Goal: Transaction & Acquisition: Purchase product/service

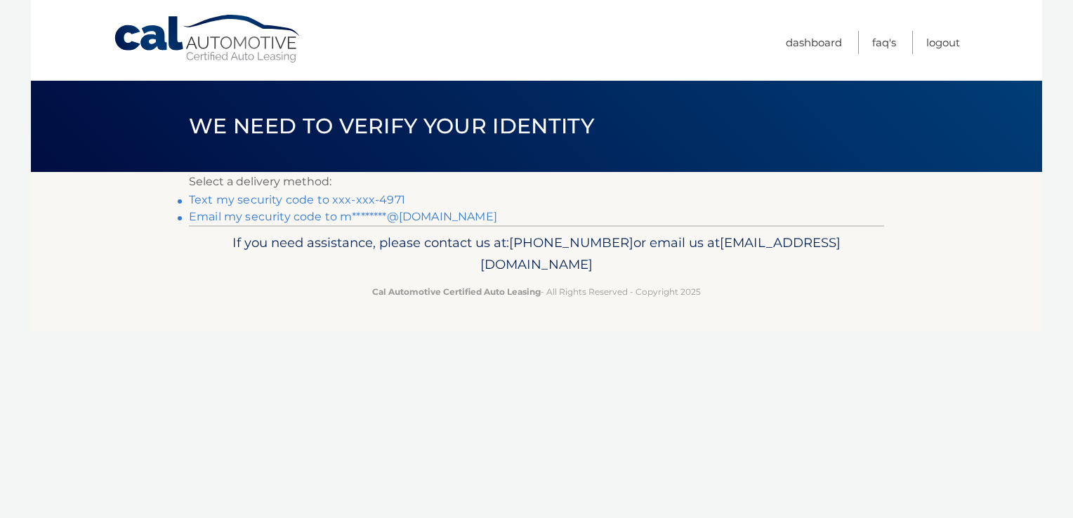
click at [282, 199] on link "Text my security code to xxx-xxx-4971" at bounding box center [297, 199] width 216 height 13
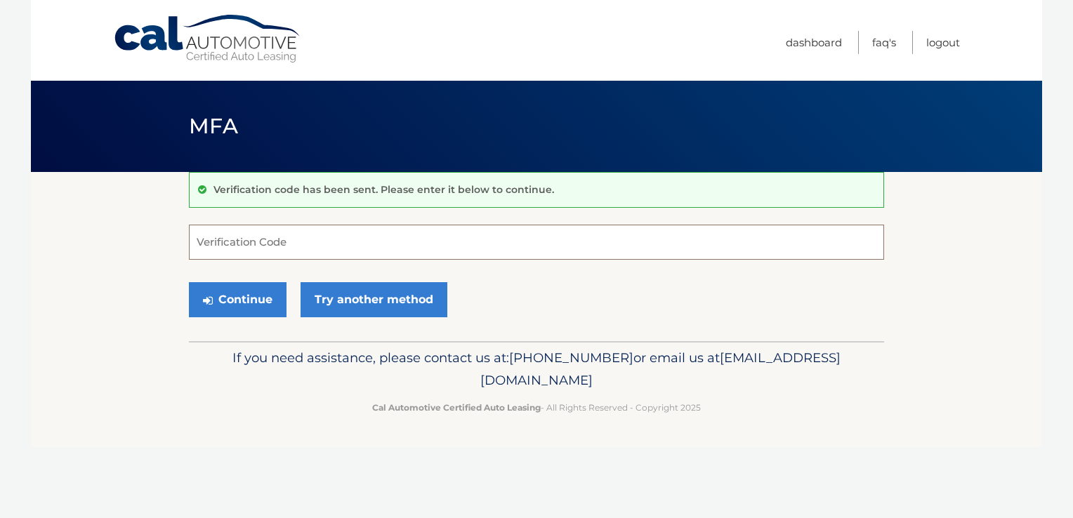
click at [303, 251] on input "Verification Code" at bounding box center [536, 242] width 695 height 35
type input "877595"
click at [261, 296] on button "Continue" at bounding box center [238, 299] width 98 height 35
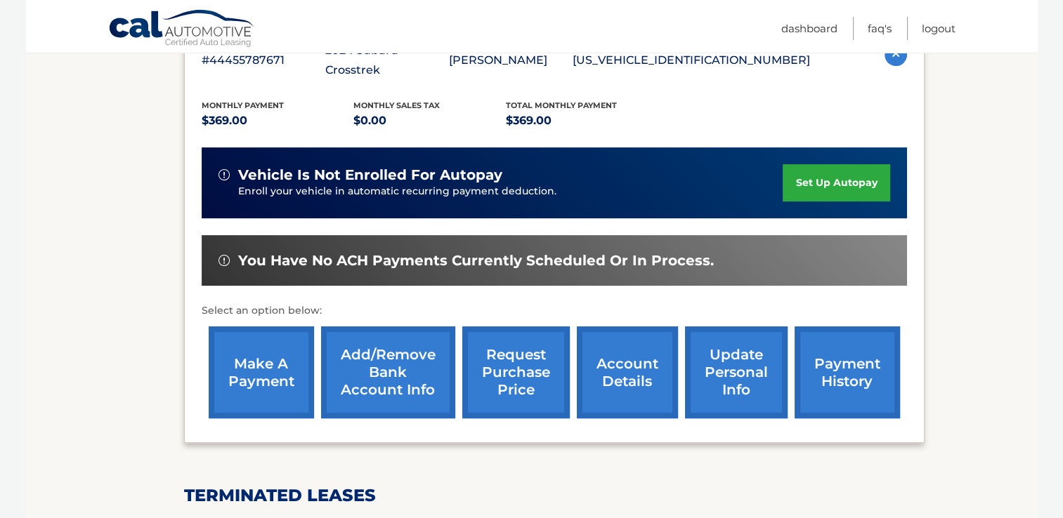
scroll to position [280, 0]
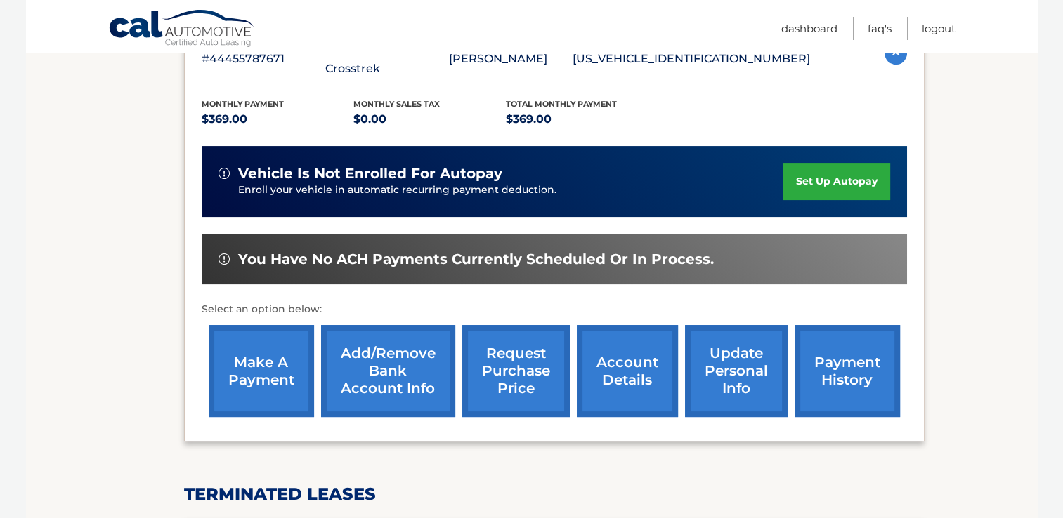
click at [237, 350] on link "make a payment" at bounding box center [261, 371] width 105 height 92
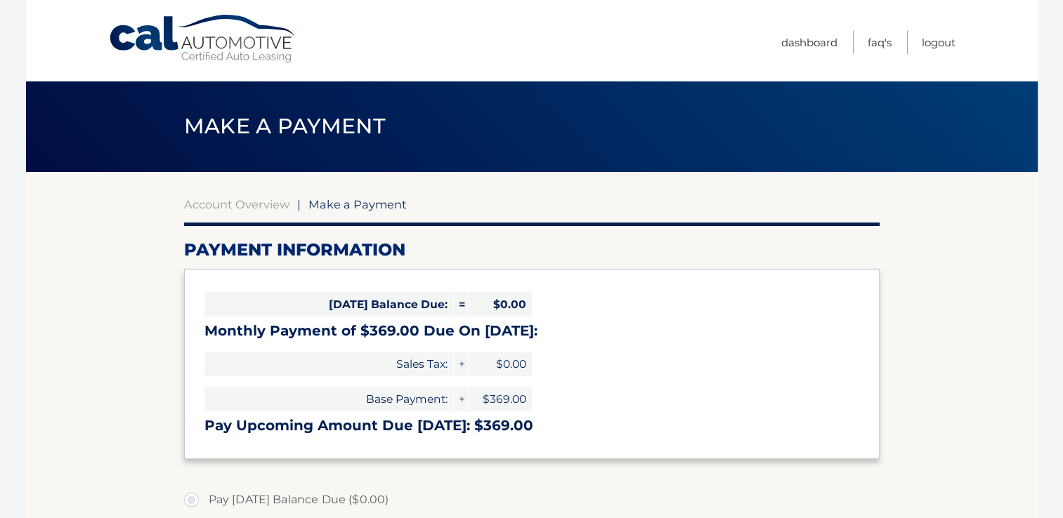
select select "Y2NiYjYyZmYtZGE2Yy00ZmVlLTg2MDItYWIxNDgyOTgyZTkz"
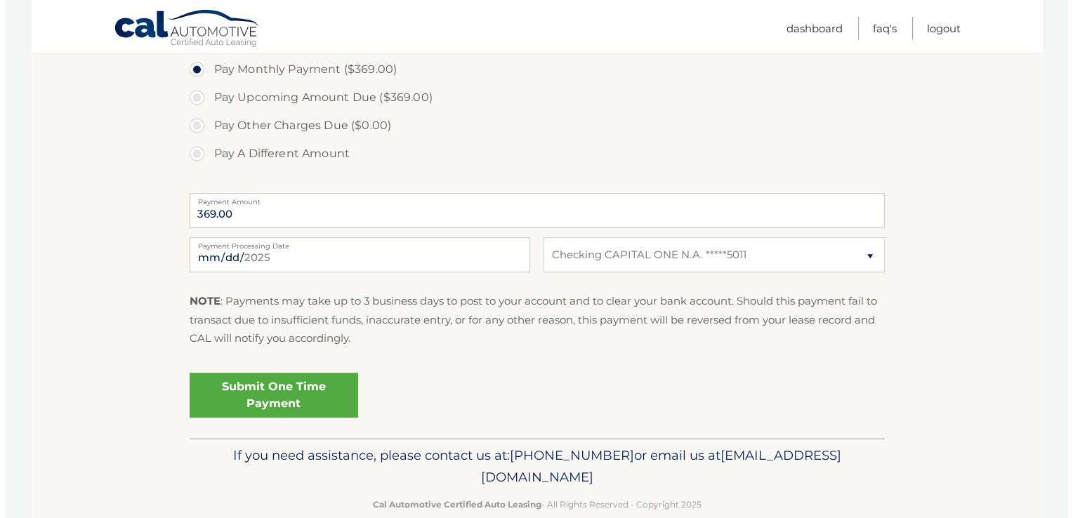
scroll to position [464, 0]
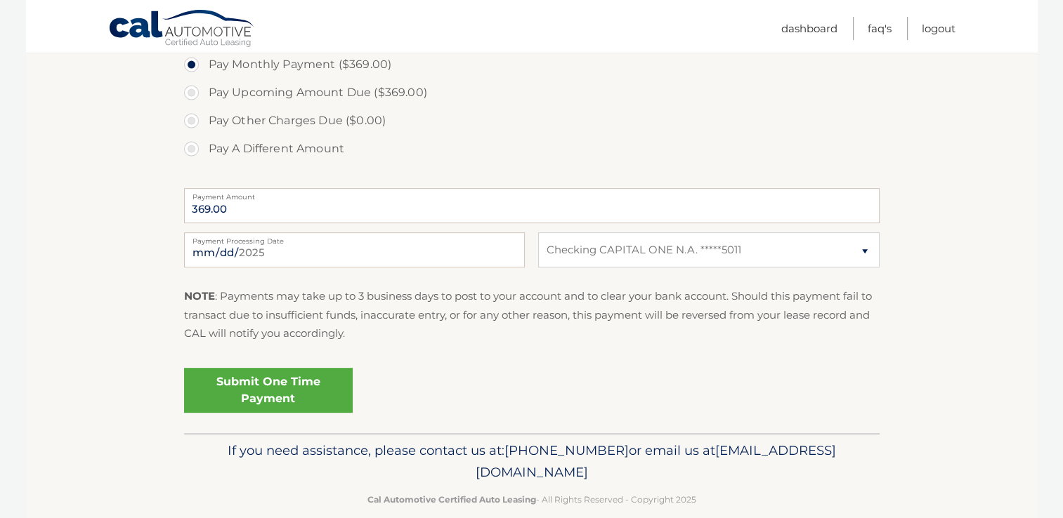
click at [288, 381] on link "Submit One Time Payment" at bounding box center [268, 390] width 169 height 45
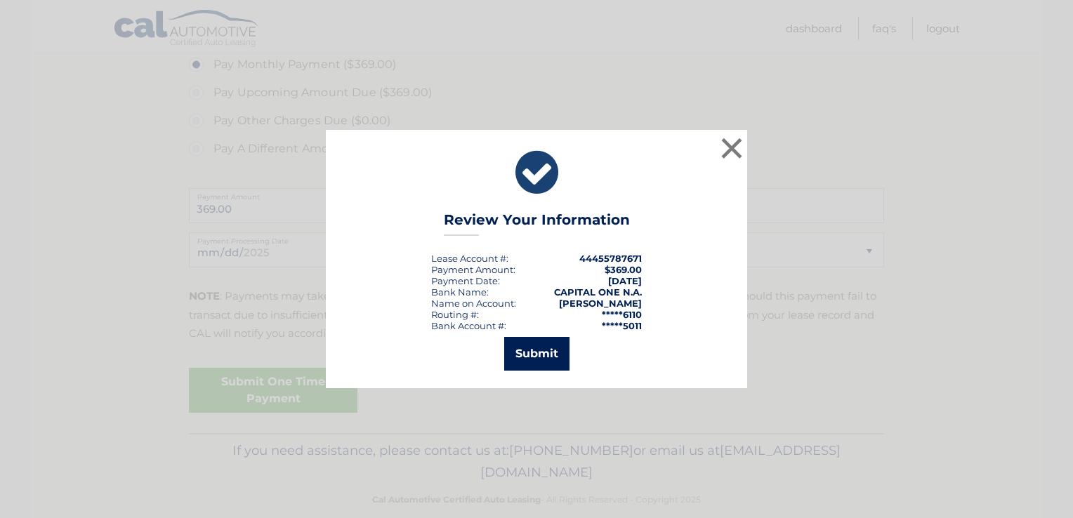
click at [534, 352] on button "Submit" at bounding box center [536, 354] width 65 height 34
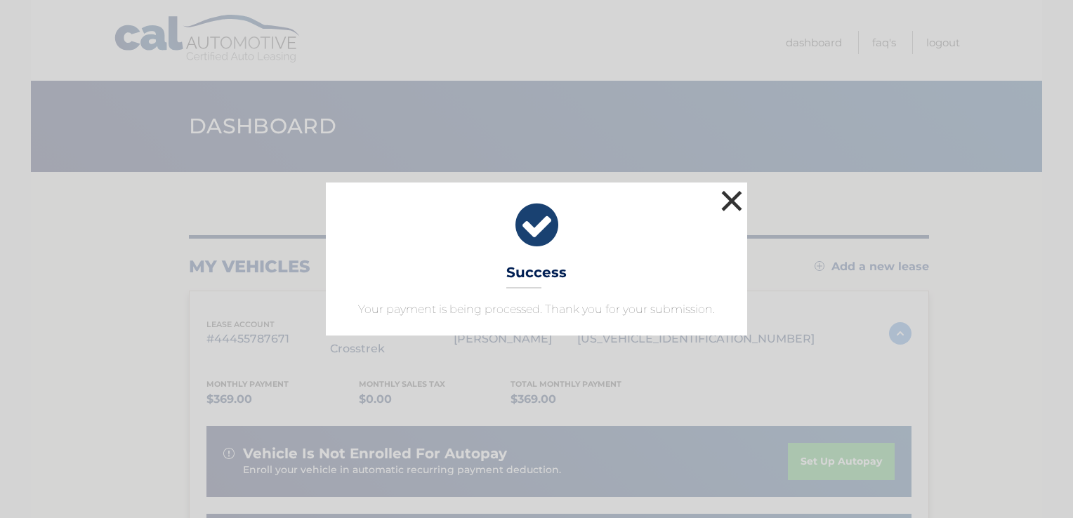
click at [730, 206] on button "×" at bounding box center [732, 201] width 28 height 28
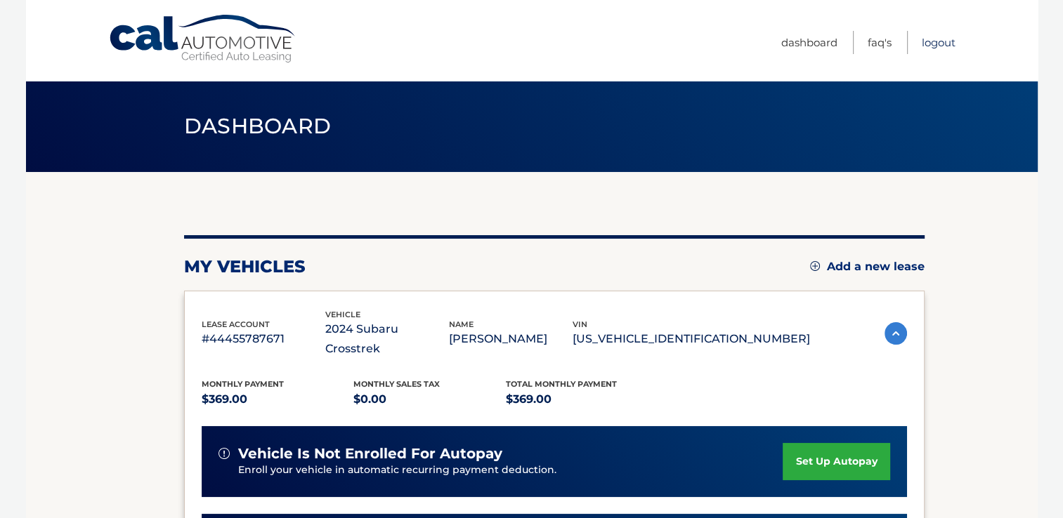
click at [923, 48] on link "Logout" at bounding box center [938, 42] width 34 height 23
